Goal: Task Accomplishment & Management: Manage account settings

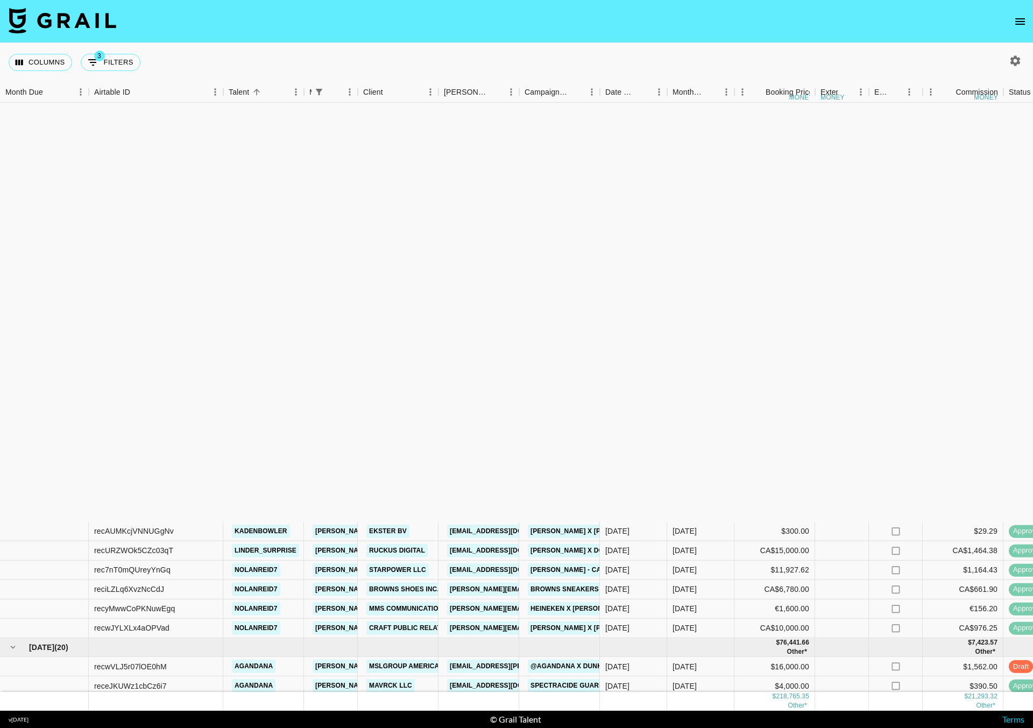
scroll to position [475, 0]
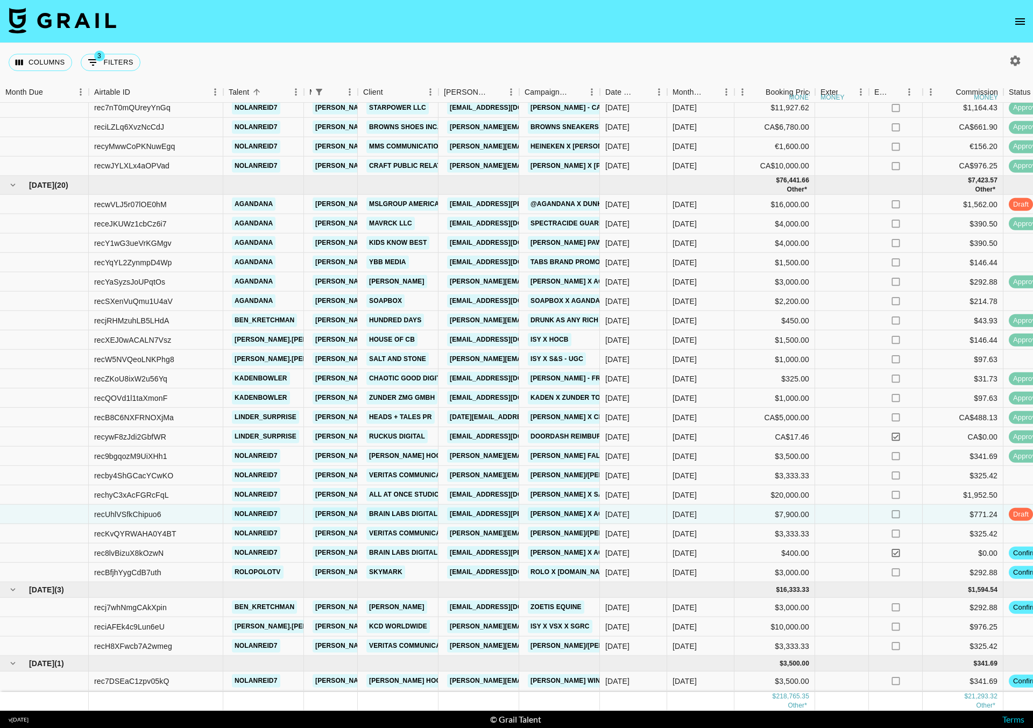
click at [206, 53] on div "Columns 3 Filters + Booking" at bounding box center [516, 62] width 1033 height 39
click at [1018, 70] on div "Columns 3 Filters + Booking" at bounding box center [516, 62] width 1033 height 39
click at [1018, 60] on icon "button" at bounding box center [1016, 60] width 10 height 10
select select "[DATE]"
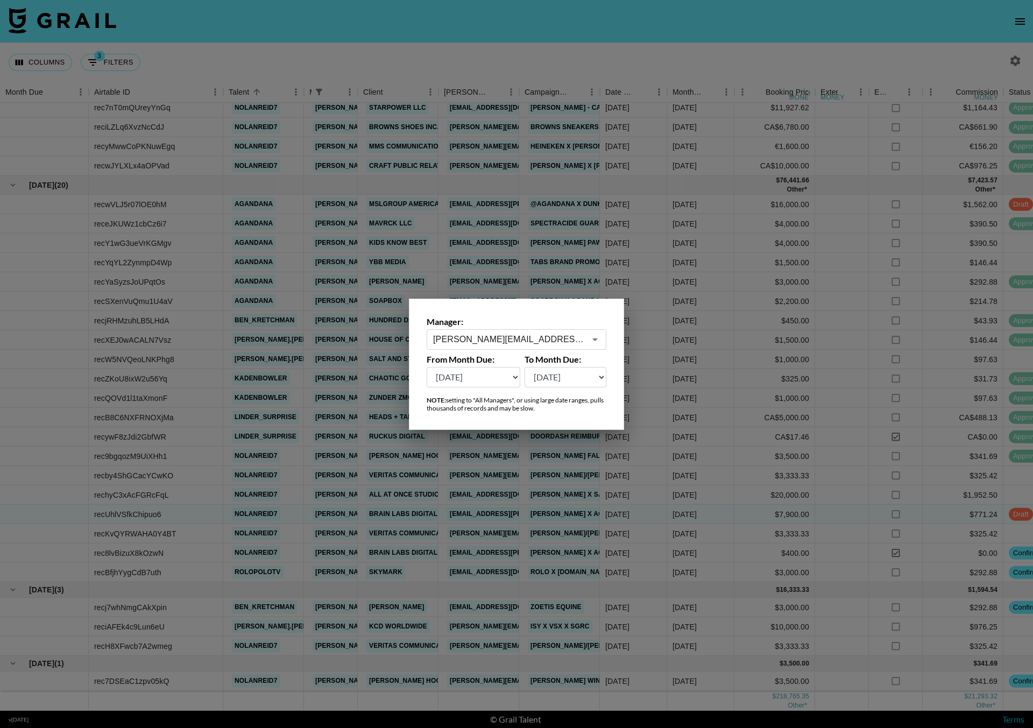
click at [483, 339] on input "[PERSON_NAME][EMAIL_ADDRESS][DOMAIN_NAME]" at bounding box center [509, 339] width 152 height 12
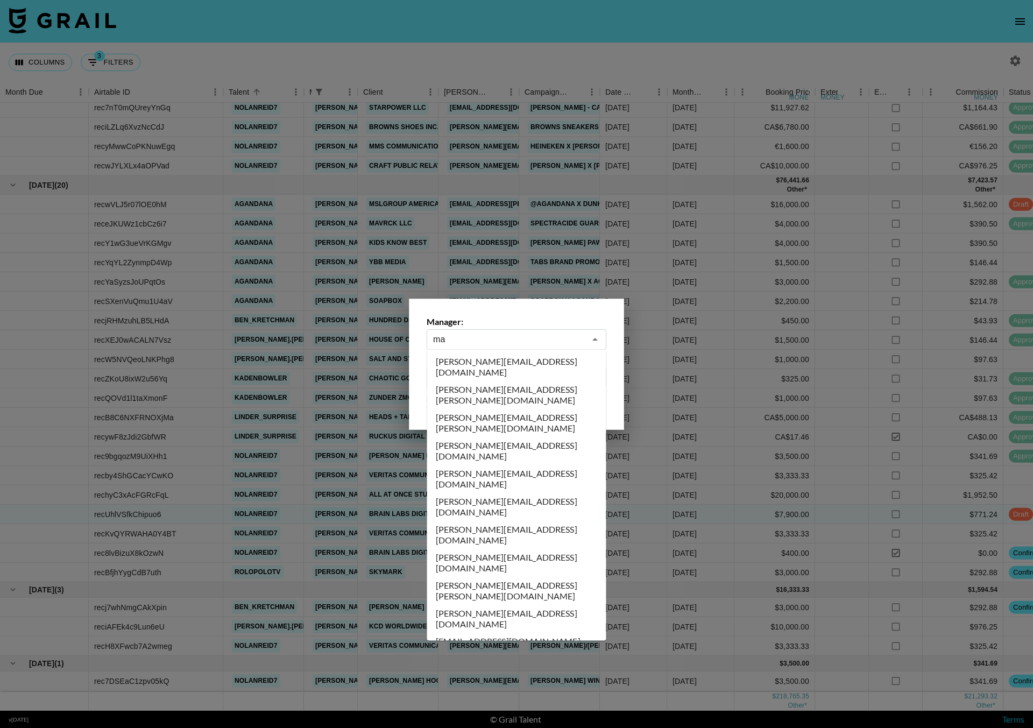
scroll to position [0, 0]
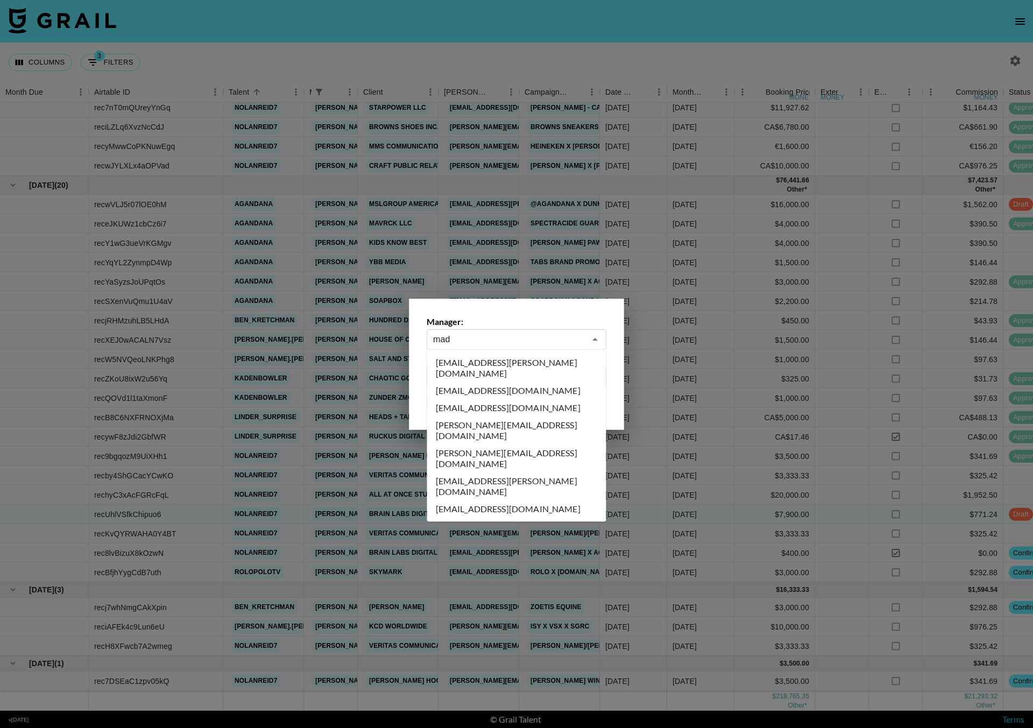
click at [492, 399] on li "[EMAIL_ADDRESS][DOMAIN_NAME]" at bounding box center [516, 407] width 179 height 17
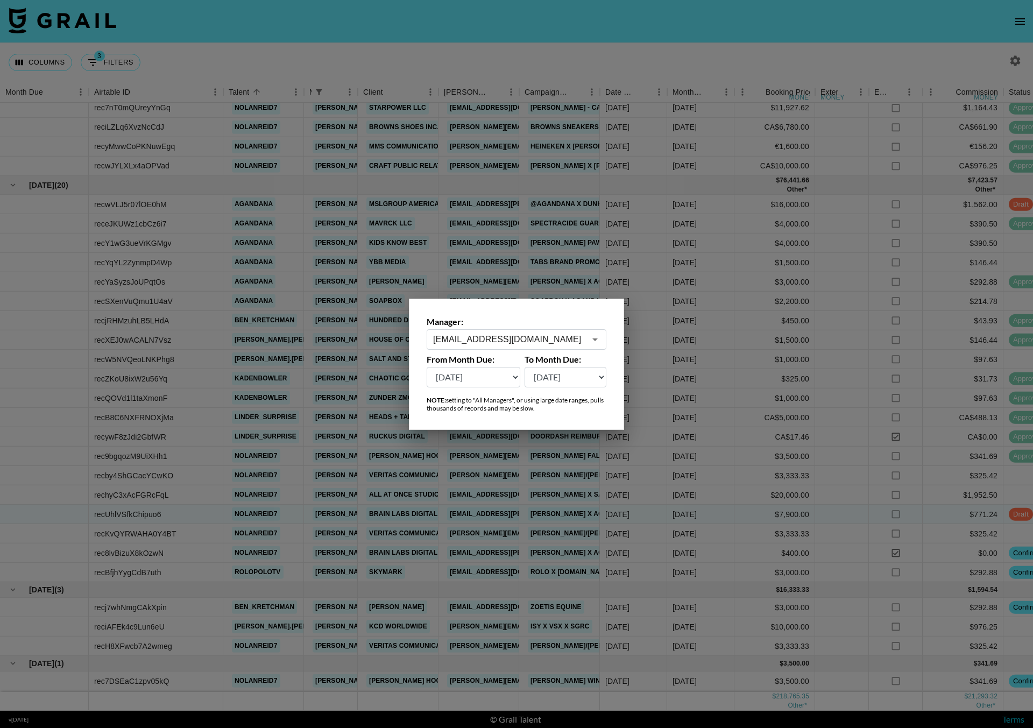
type input "[EMAIL_ADDRESS][DOMAIN_NAME]"
click at [499, 378] on select "[DATE] [DATE] '[DATE] May '[DATE] Mar '[DATE] Jan '[DATE] Nov '[DATE] Sep '[DAT…" at bounding box center [474, 377] width 94 height 20
click at [514, 377] on select "[DATE] [DATE] '[DATE] May '[DATE] Mar '[DATE] Jan '[DATE] Nov '[DATE] Sep '[DAT…" at bounding box center [474, 377] width 94 height 20
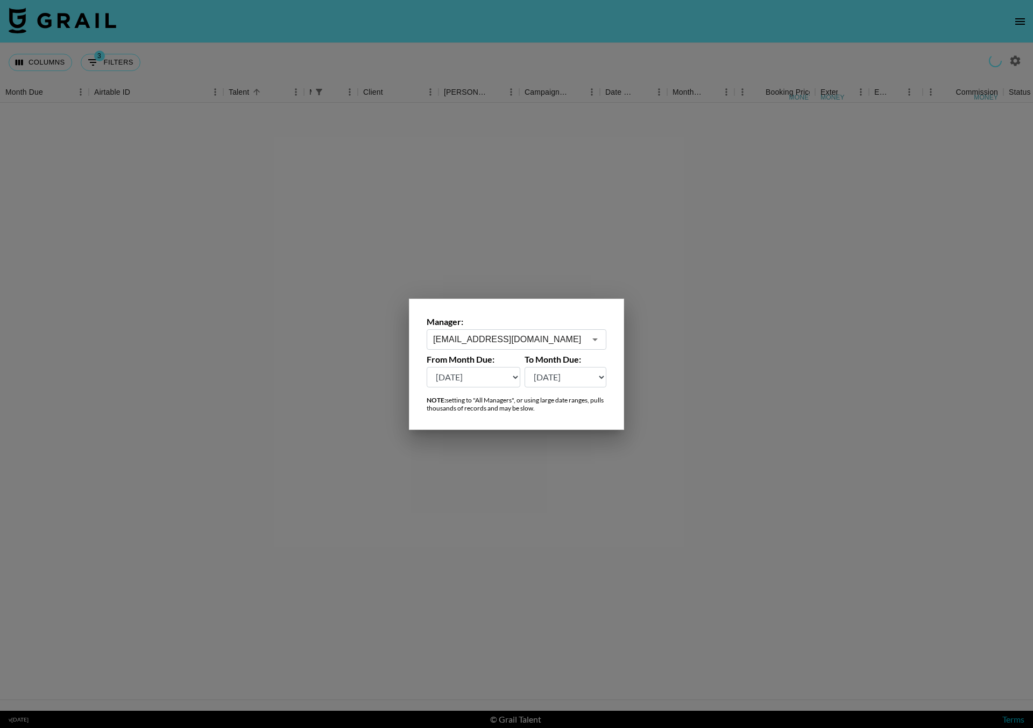
scroll to position [1, 0]
click at [514, 377] on select "[DATE] [DATE] '[DATE] May '[DATE] Mar '[DATE] Jan '[DATE] Nov '[DATE] Sep '[DAT…" at bounding box center [474, 377] width 94 height 20
click at [387, 245] on div at bounding box center [516, 364] width 1033 height 728
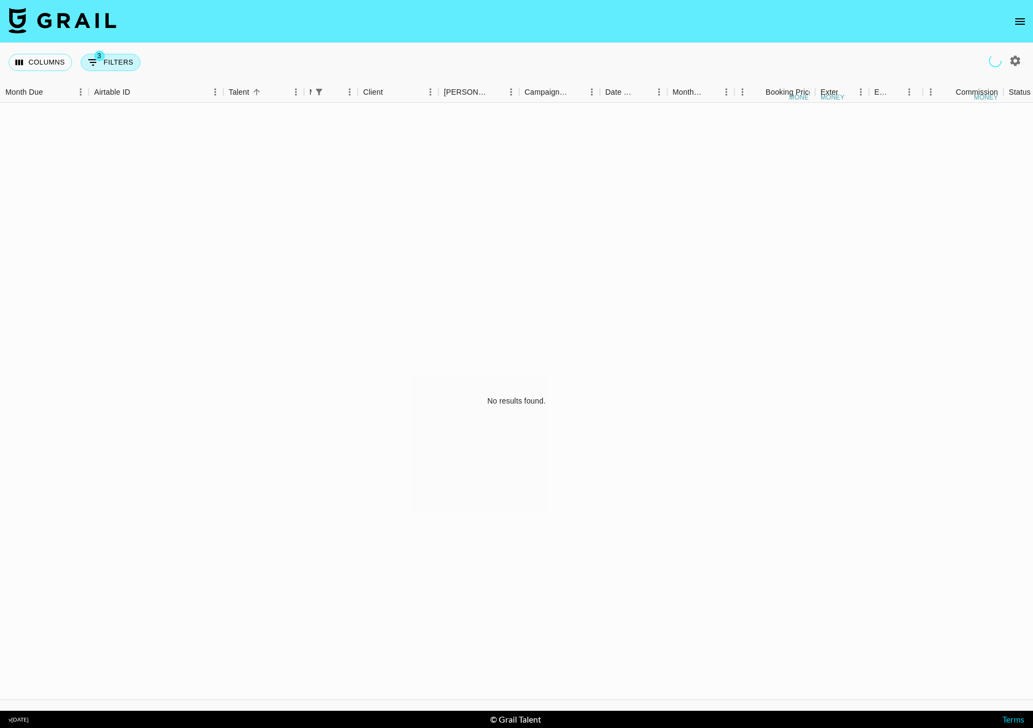
click at [115, 61] on button "3 Filters" at bounding box center [111, 62] width 60 height 17
select select "managerIds"
select select "status"
select select "not"
select select "declined"
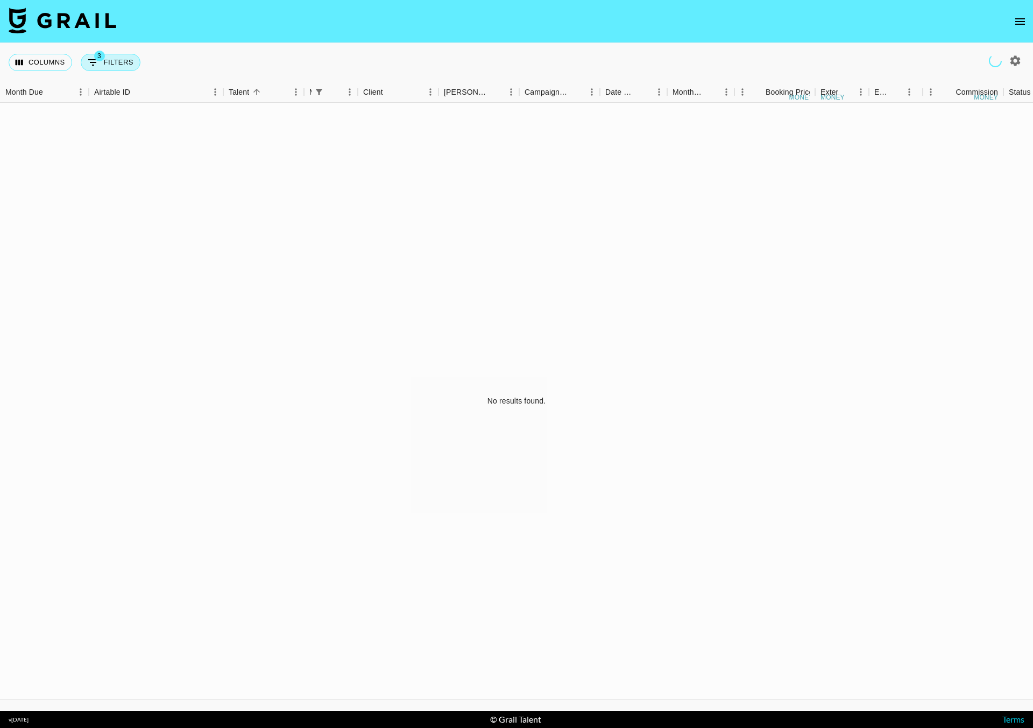
select select "status"
select select "not"
select select "cancelled"
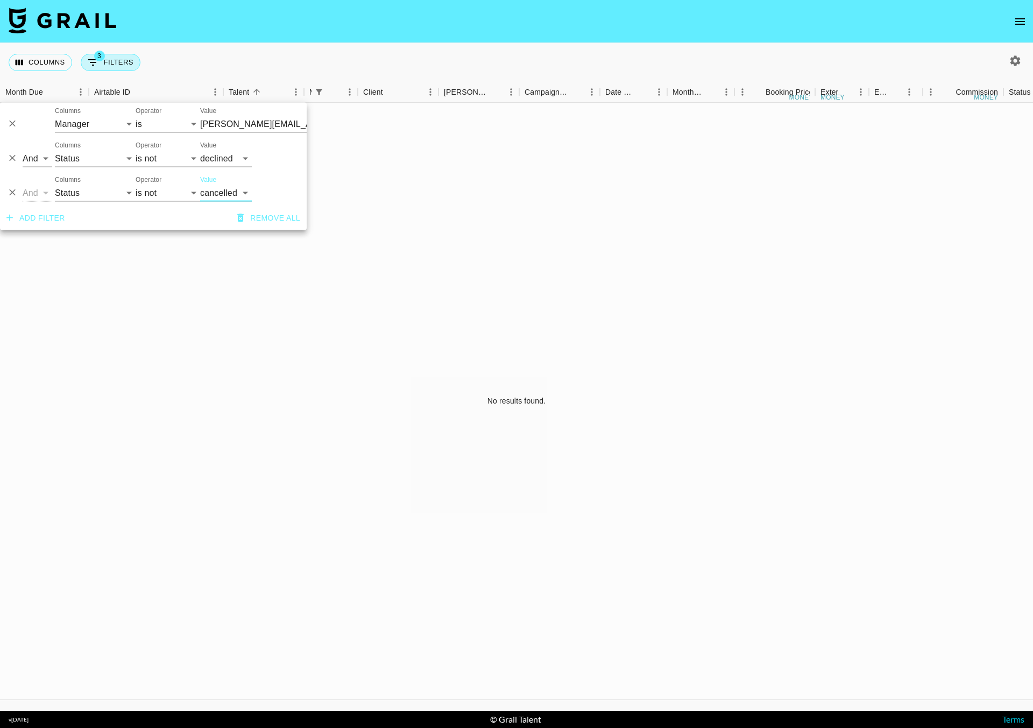
click at [224, 122] on input "[PERSON_NAME][EMAIL_ADDRESS][DOMAIN_NAME]" at bounding box center [265, 124] width 131 height 17
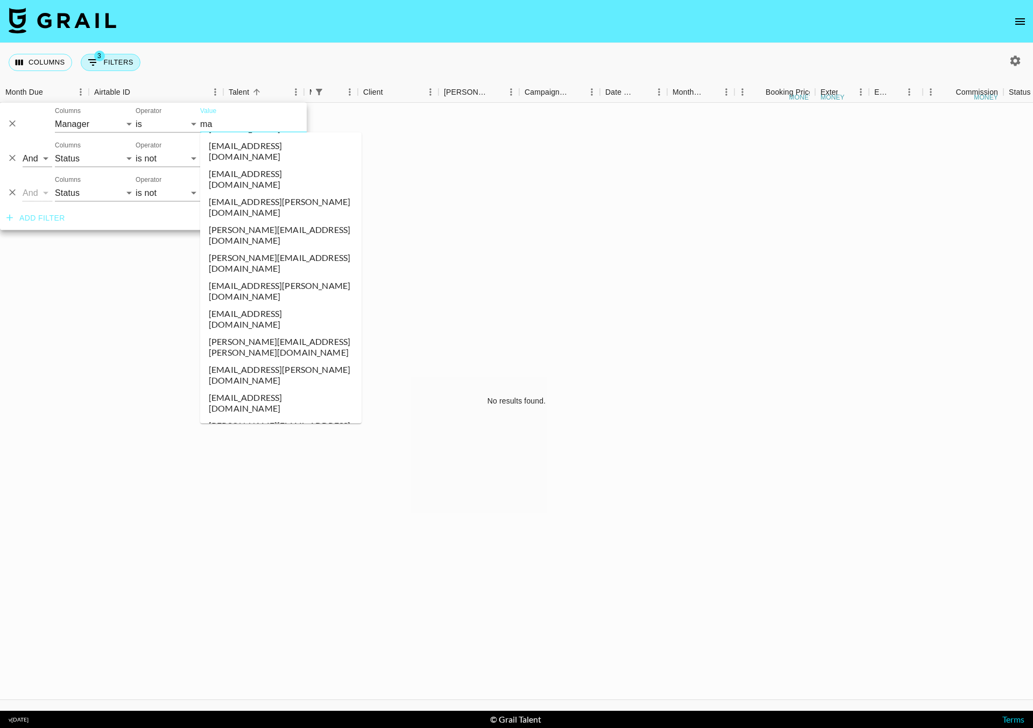
scroll to position [0, 0]
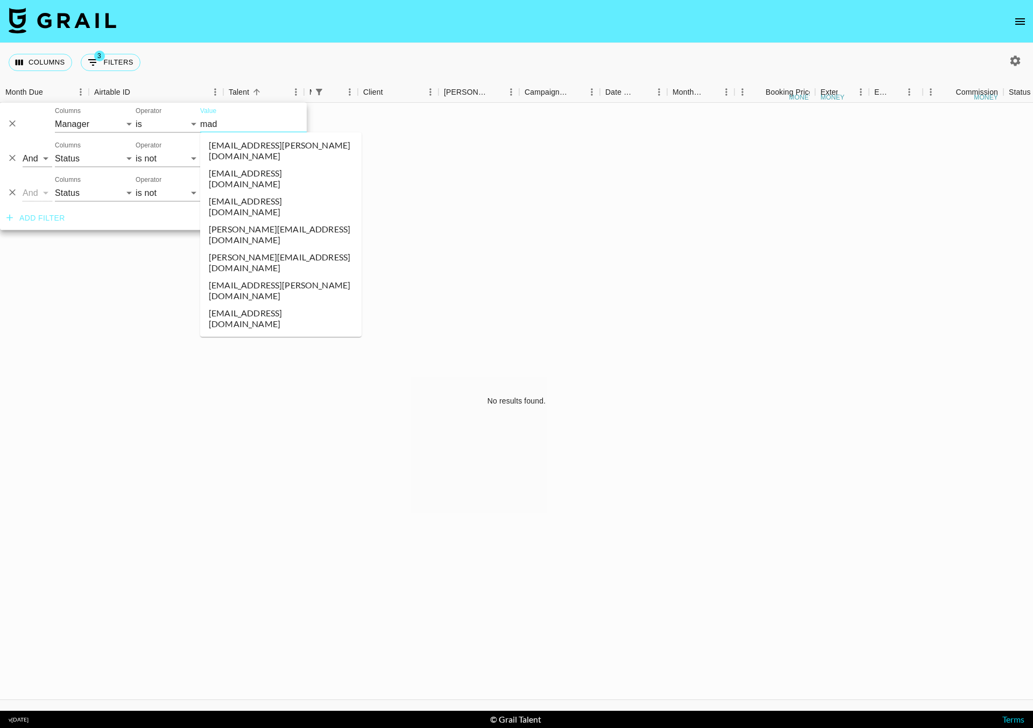
click at [246, 193] on li "[EMAIL_ADDRESS][DOMAIN_NAME]" at bounding box center [280, 207] width 161 height 28
type input "[EMAIL_ADDRESS][DOMAIN_NAME]"
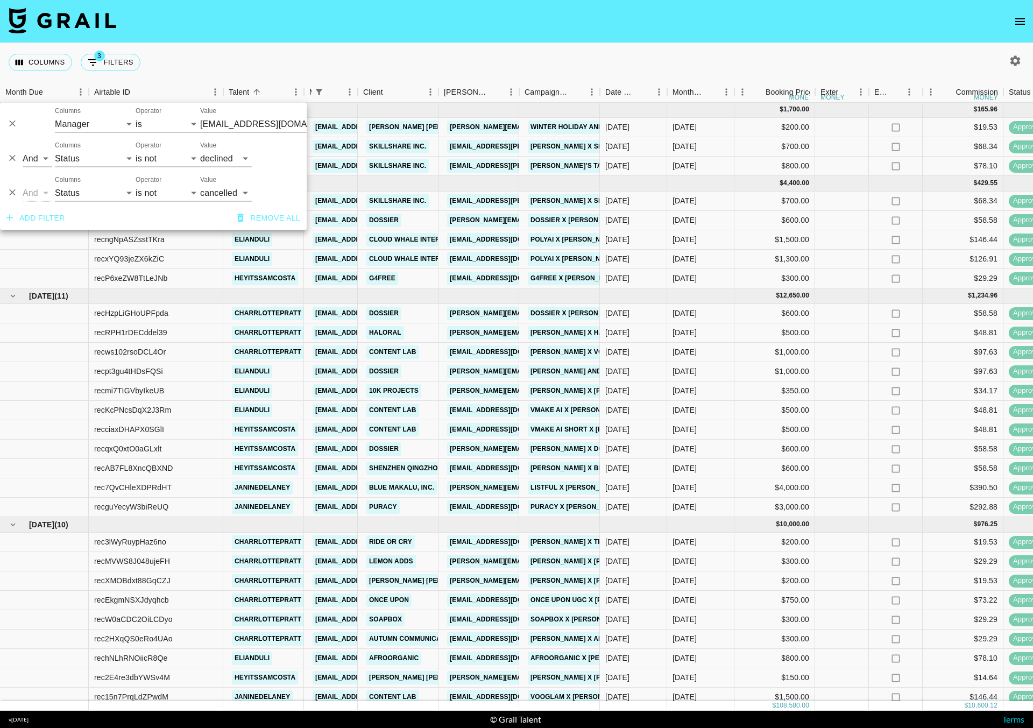
click at [314, 49] on div "Columns 3 Filters + Booking" at bounding box center [516, 62] width 1033 height 39
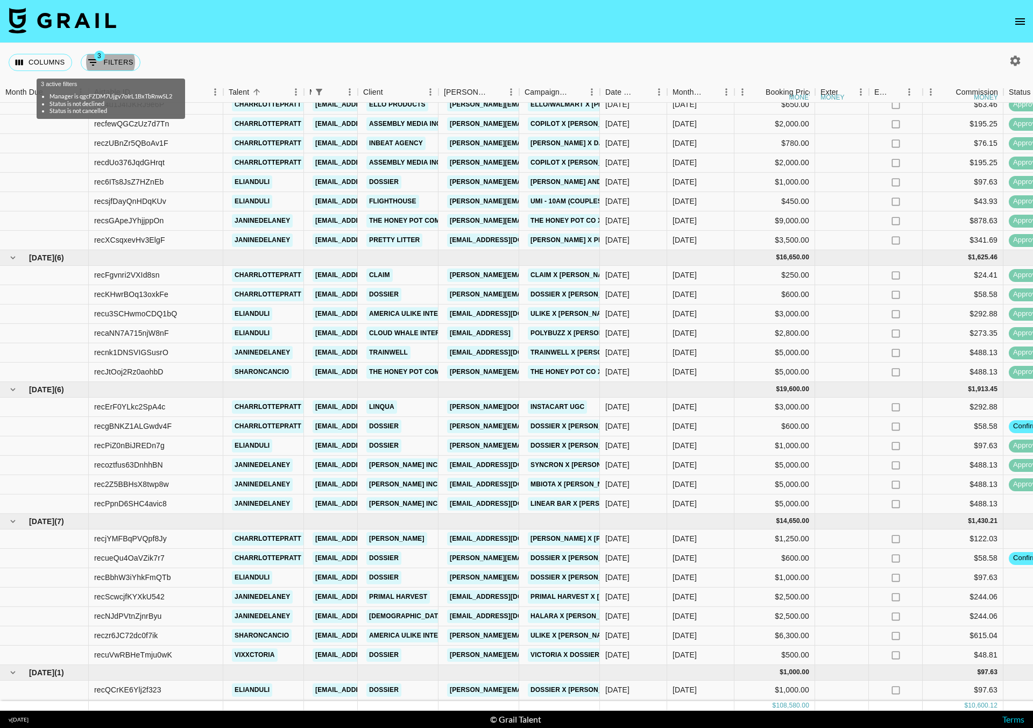
scroll to position [831, 0]
click at [477, 629] on link "[PERSON_NAME][EMAIL_ADDRESS][DOMAIN_NAME]" at bounding box center [534, 635] width 175 height 13
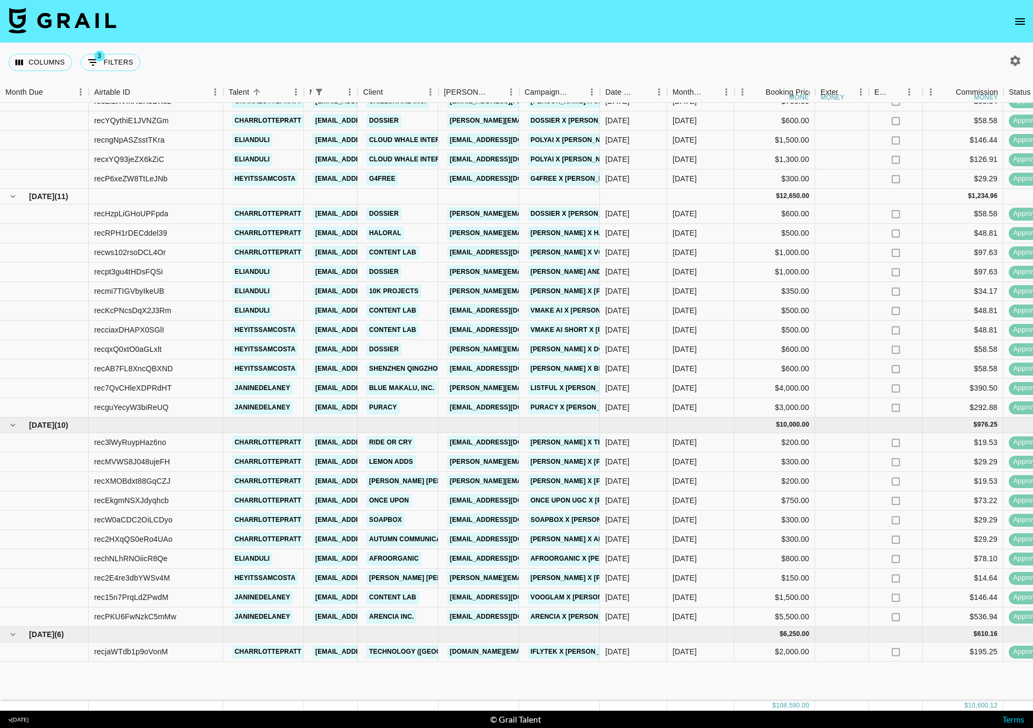
scroll to position [0, 0]
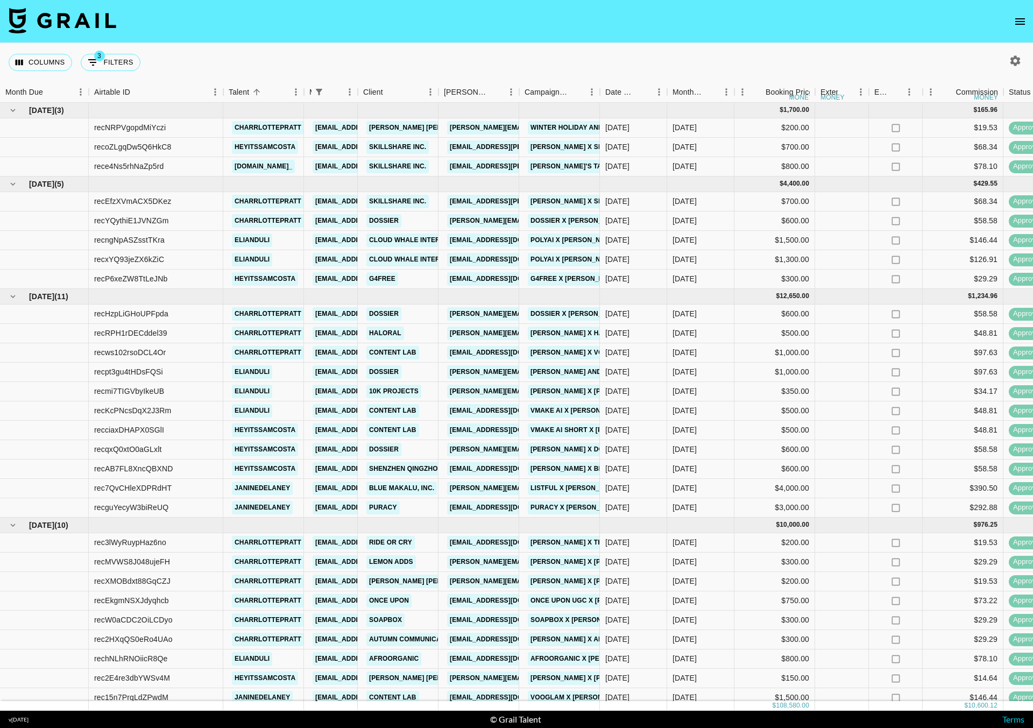
click at [1010, 58] on icon "button" at bounding box center [1015, 60] width 13 height 13
select select "[DATE]"
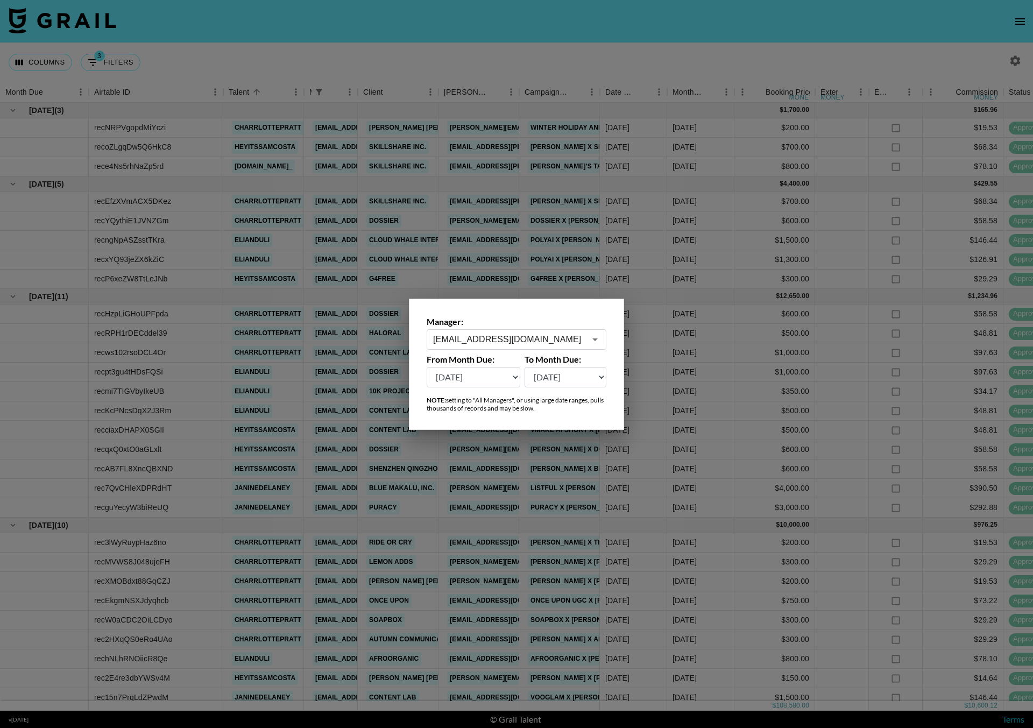
click at [468, 336] on input "[EMAIL_ADDRESS][DOMAIN_NAME]" at bounding box center [509, 339] width 152 height 12
click at [498, 365] on li "[PERSON_NAME][EMAIL_ADDRESS][DOMAIN_NAME]" at bounding box center [516, 368] width 179 height 28
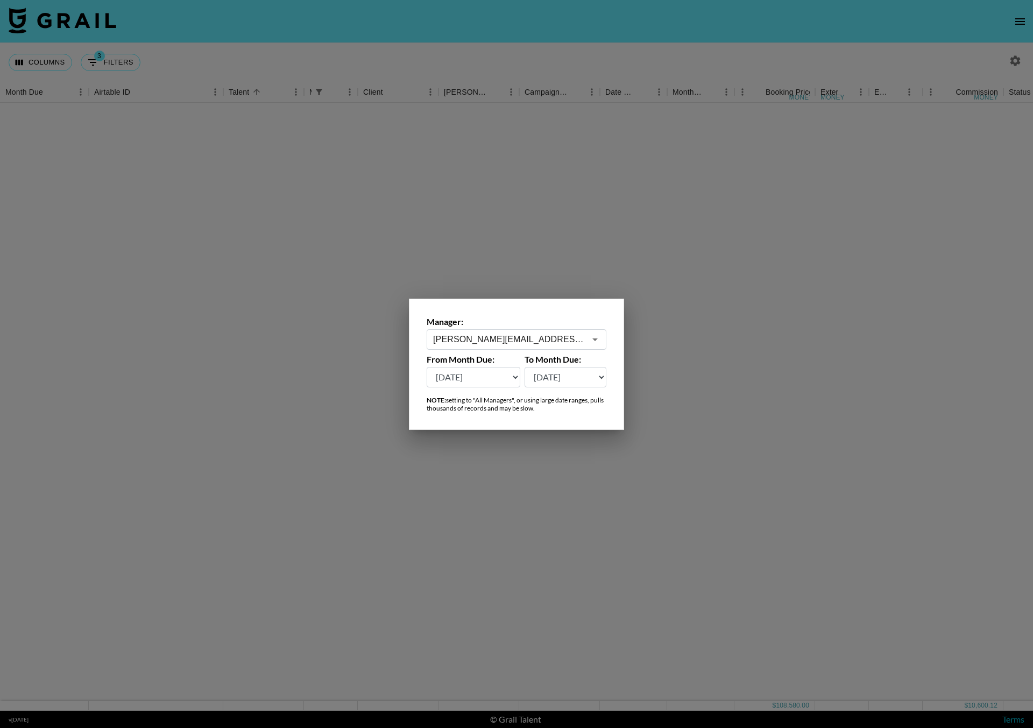
type input "[PERSON_NAME][EMAIL_ADDRESS][DOMAIN_NAME]"
click at [501, 375] on select "[DATE] [DATE] '[DATE] May '[DATE] Mar '[DATE] Jan '[DATE] Nov '[DATE] Sep '[DAT…" at bounding box center [474, 377] width 94 height 20
select select "[DATE]"
click at [178, 51] on div at bounding box center [516, 364] width 1033 height 728
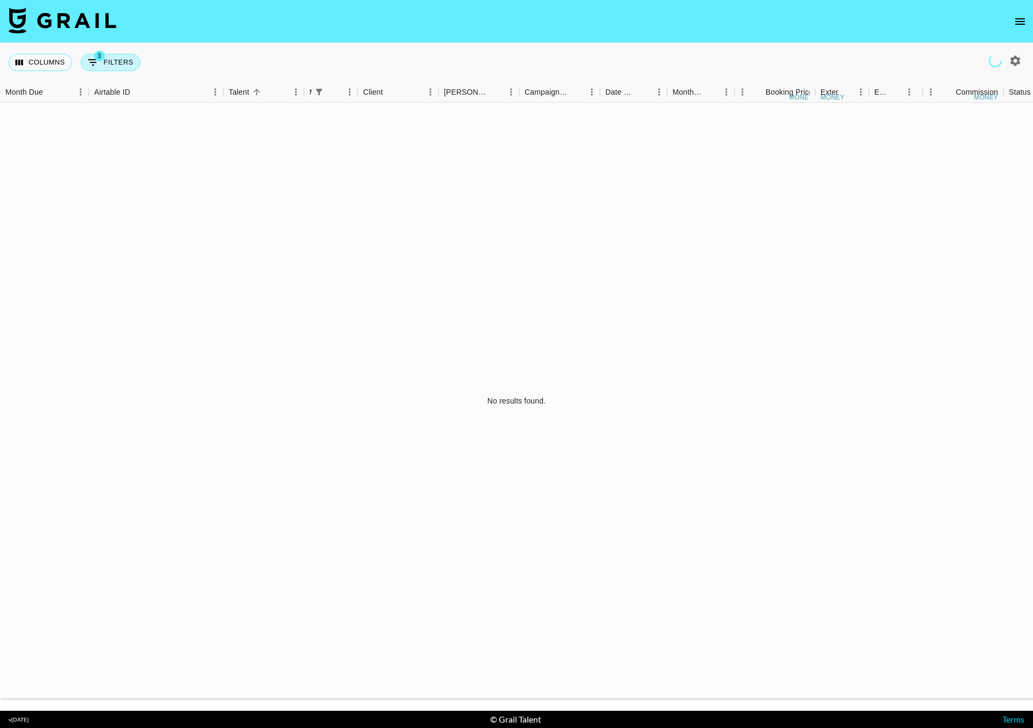
click at [107, 66] on button "3 Filters" at bounding box center [111, 62] width 60 height 17
select select "managerIds"
select select "status"
select select "not"
select select "declined"
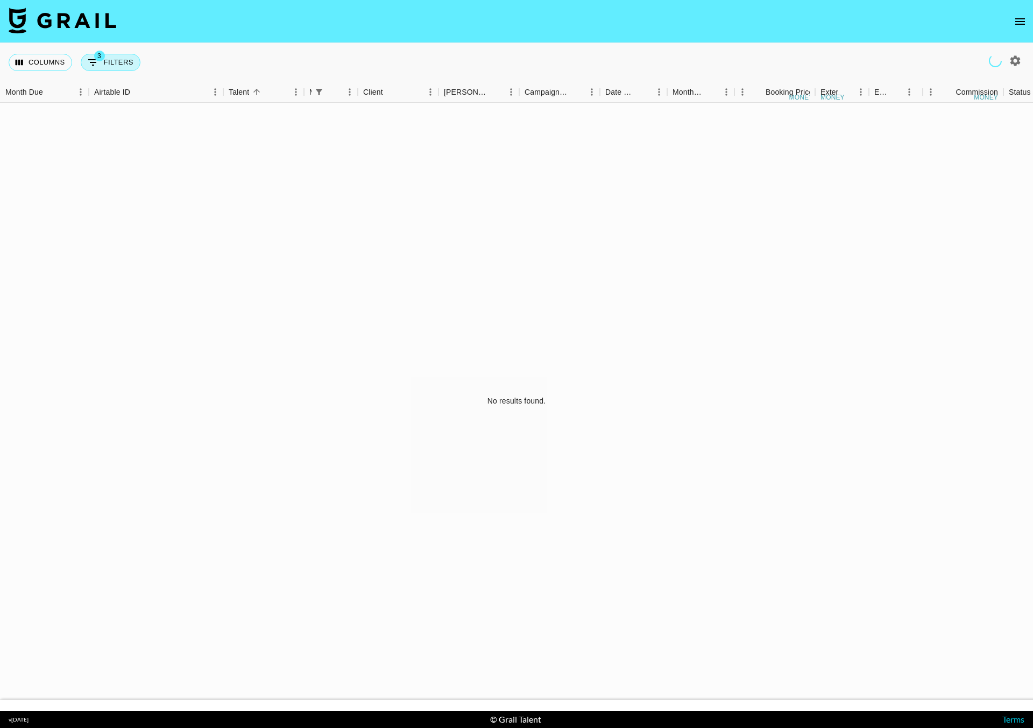
select select "status"
select select "not"
select select "cancelled"
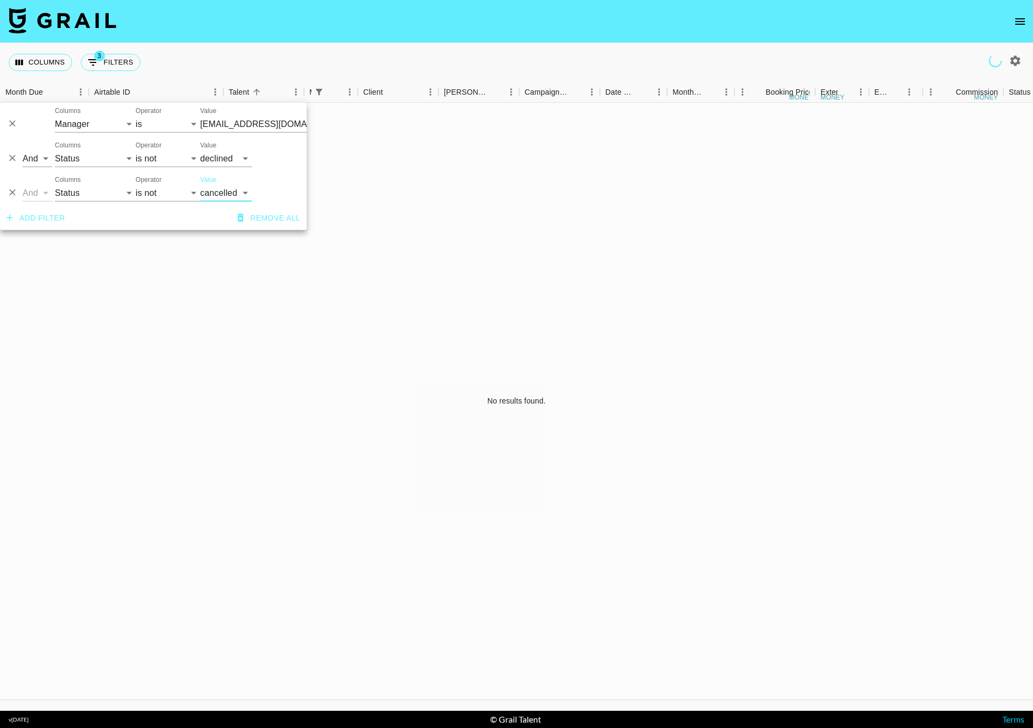
click at [218, 120] on input "[EMAIL_ADDRESS][DOMAIN_NAME]" at bounding box center [265, 124] width 131 height 17
type input "[EMAIL_ADDRESS][DOMAIN_NAME]"
click at [218, 120] on input "[EMAIL_ADDRESS][DOMAIN_NAME]" at bounding box center [265, 124] width 131 height 17
click at [243, 144] on li "[PERSON_NAME][EMAIL_ADDRESS][DOMAIN_NAME]" at bounding box center [280, 151] width 161 height 28
type input "[PERSON_NAME][EMAIL_ADDRESS][DOMAIN_NAME]"
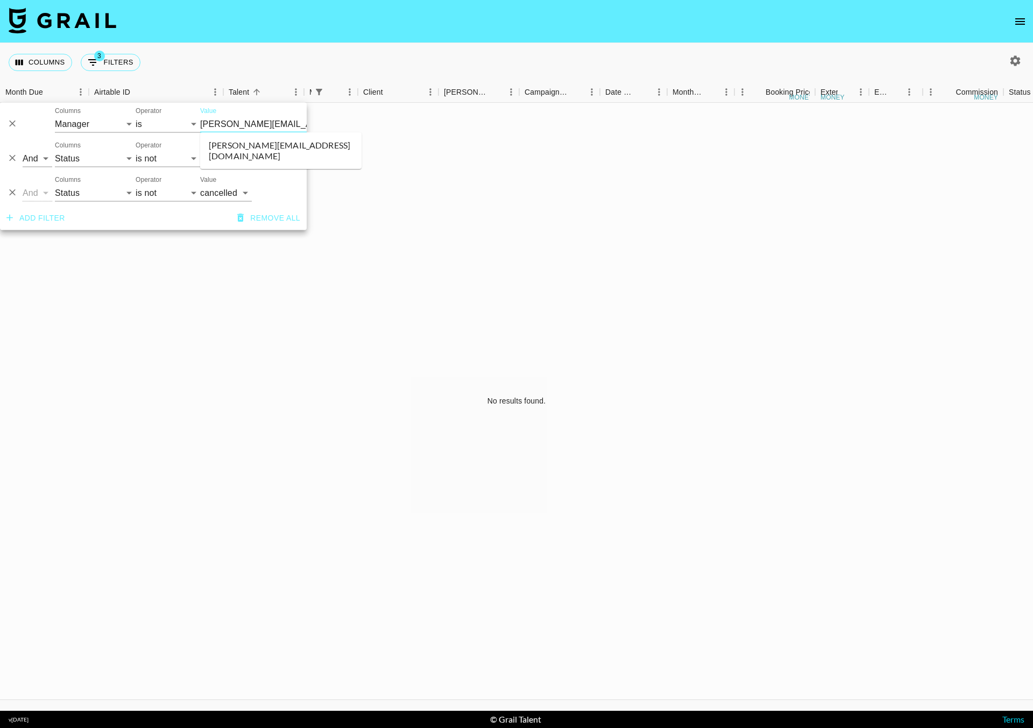
click at [310, 60] on div "Columns 3 Filters + Booking" at bounding box center [516, 62] width 1033 height 39
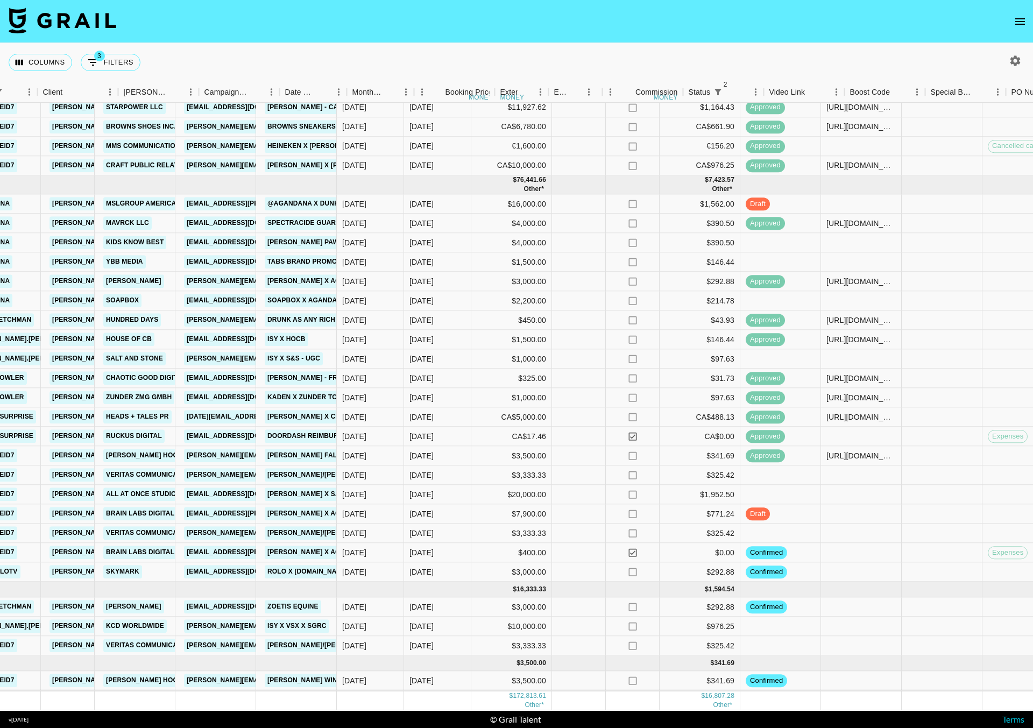
scroll to position [342, 330]
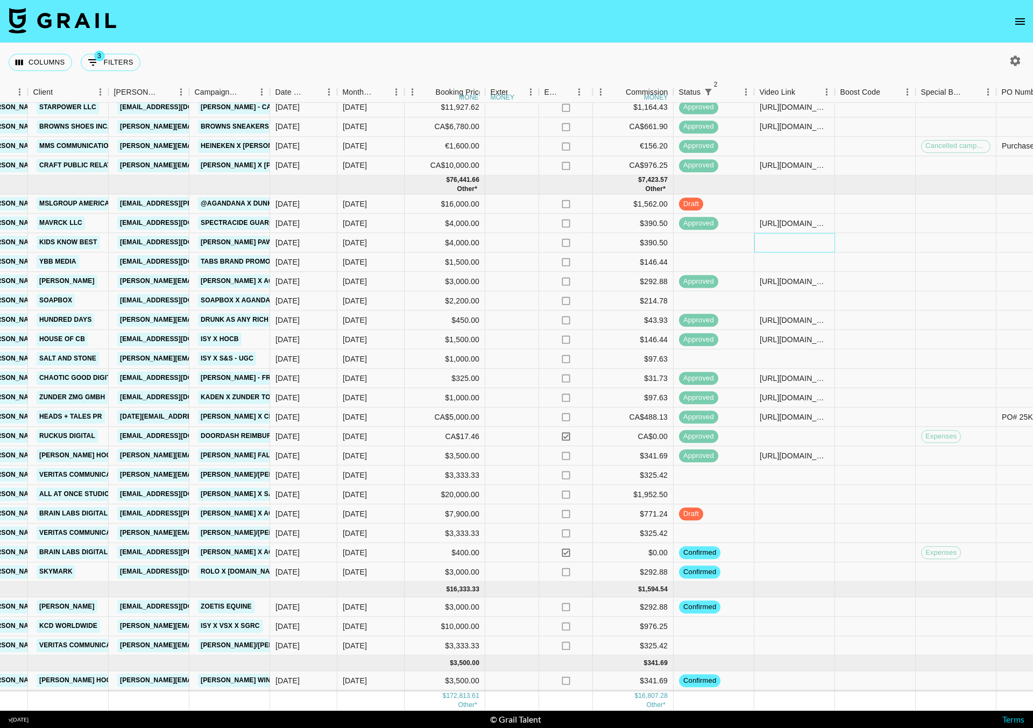
click at [782, 234] on div at bounding box center [794, 243] width 81 height 19
type input "AG & [PERSON_NAME] TT | IG | IG | YT"
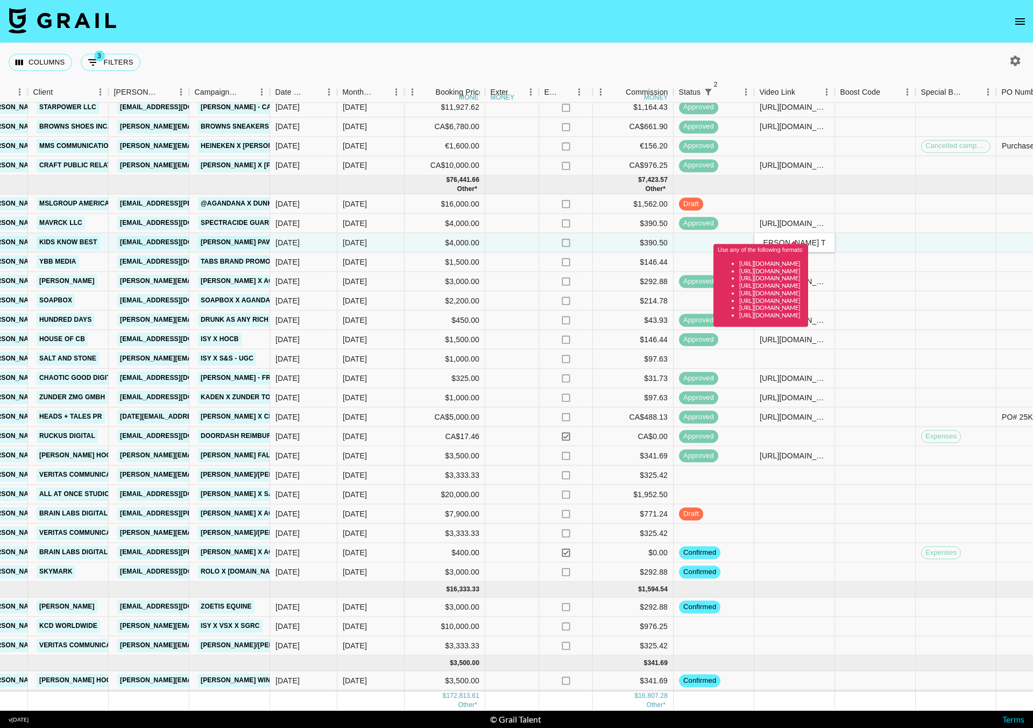
click at [796, 238] on input "AG & [PERSON_NAME] TT | IG | IG | YT" at bounding box center [794, 242] width 79 height 9
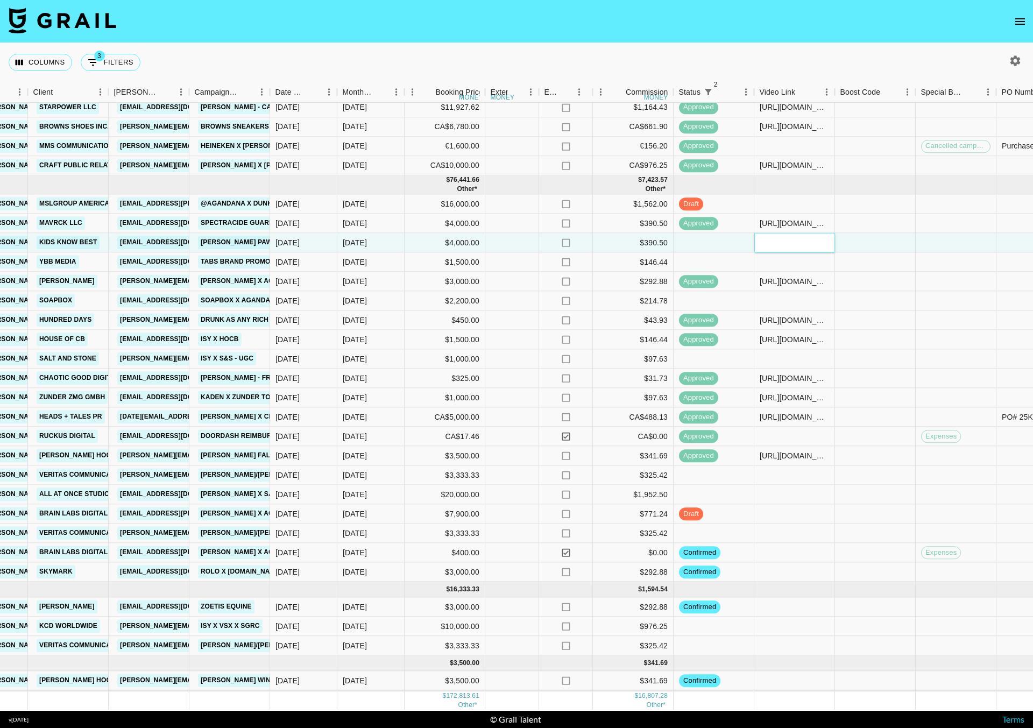
click at [787, 238] on input "text" at bounding box center [794, 242] width 79 height 9
paste input "[URL][DOMAIN_NAME]"
type input "[URL][DOMAIN_NAME]"
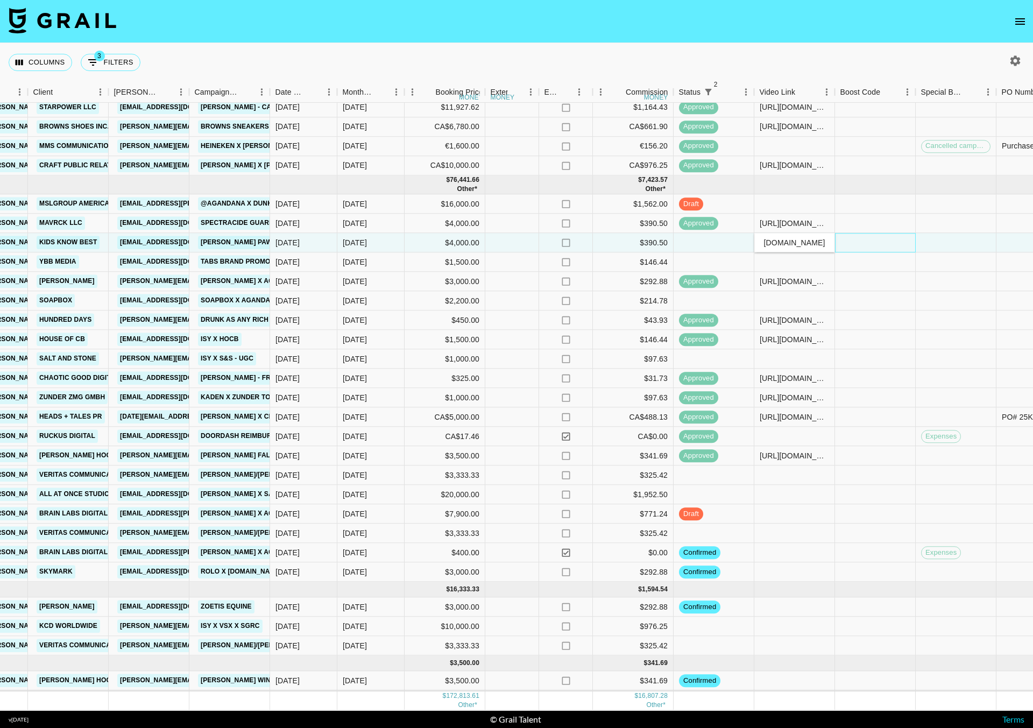
click at [865, 234] on div at bounding box center [875, 243] width 81 height 19
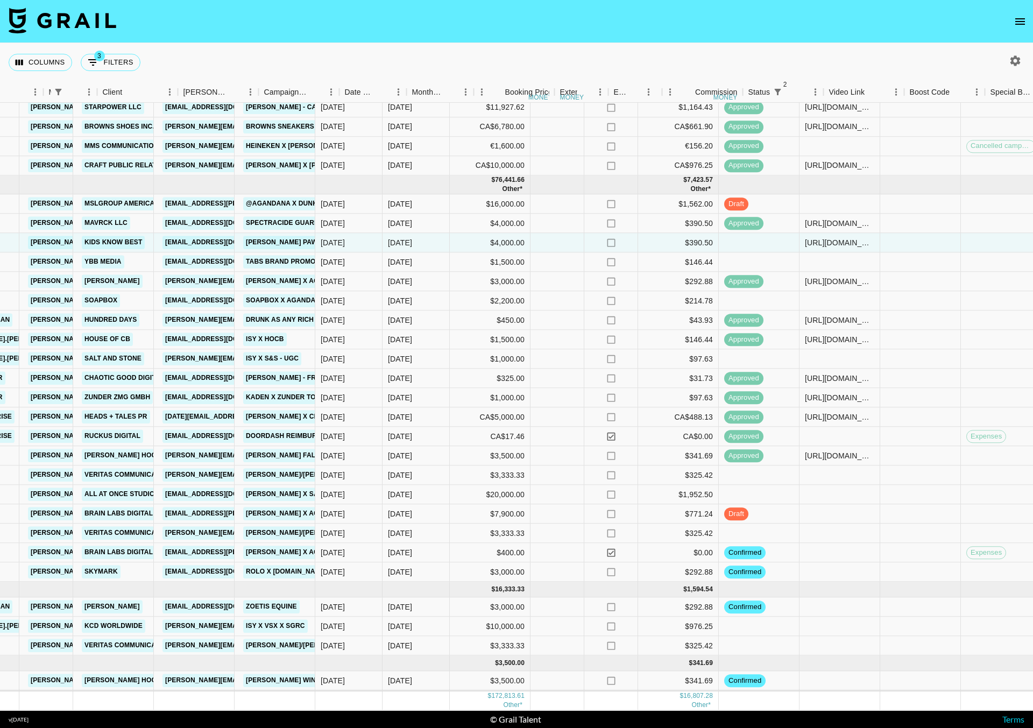
scroll to position [342, 251]
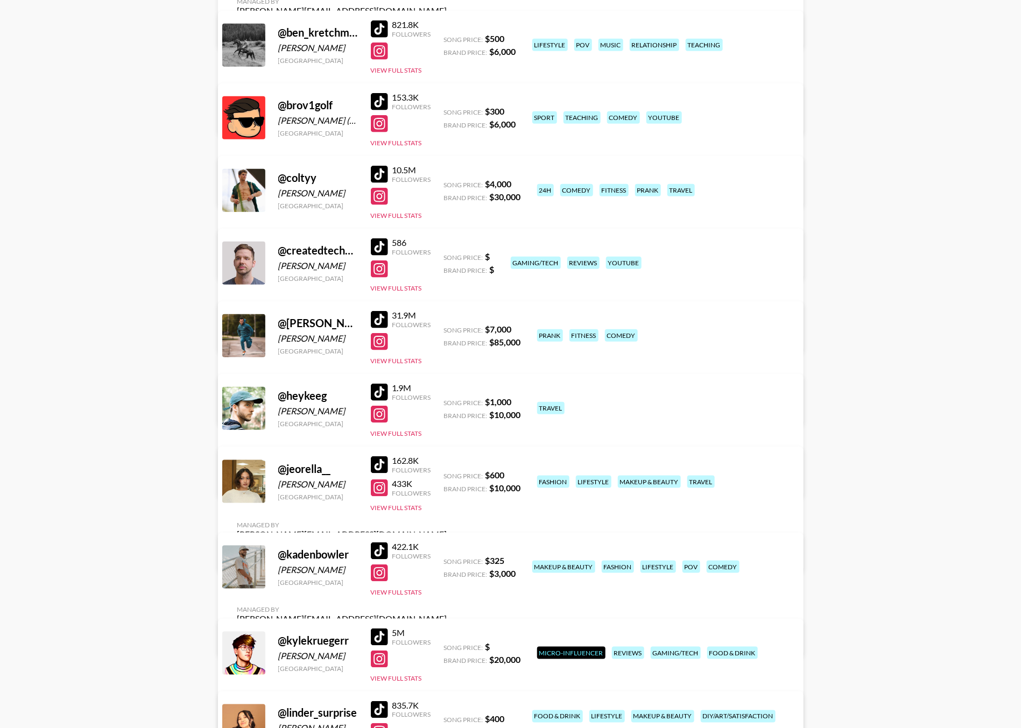
scroll to position [577, 0]
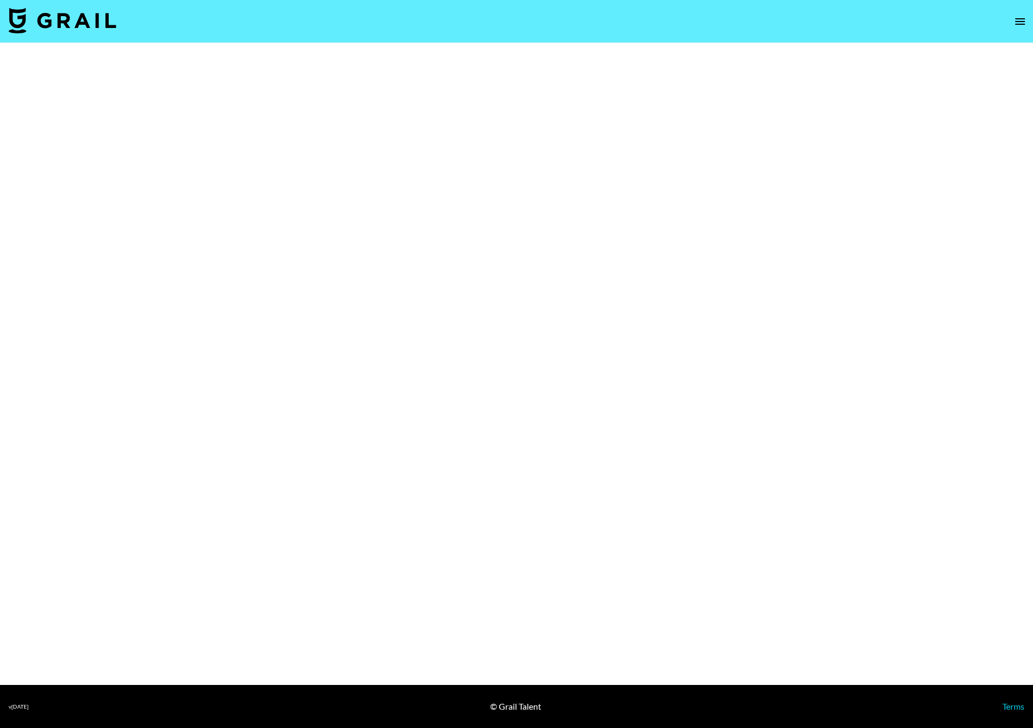
select select "Brand"
